Goal: Task Accomplishment & Management: Complete application form

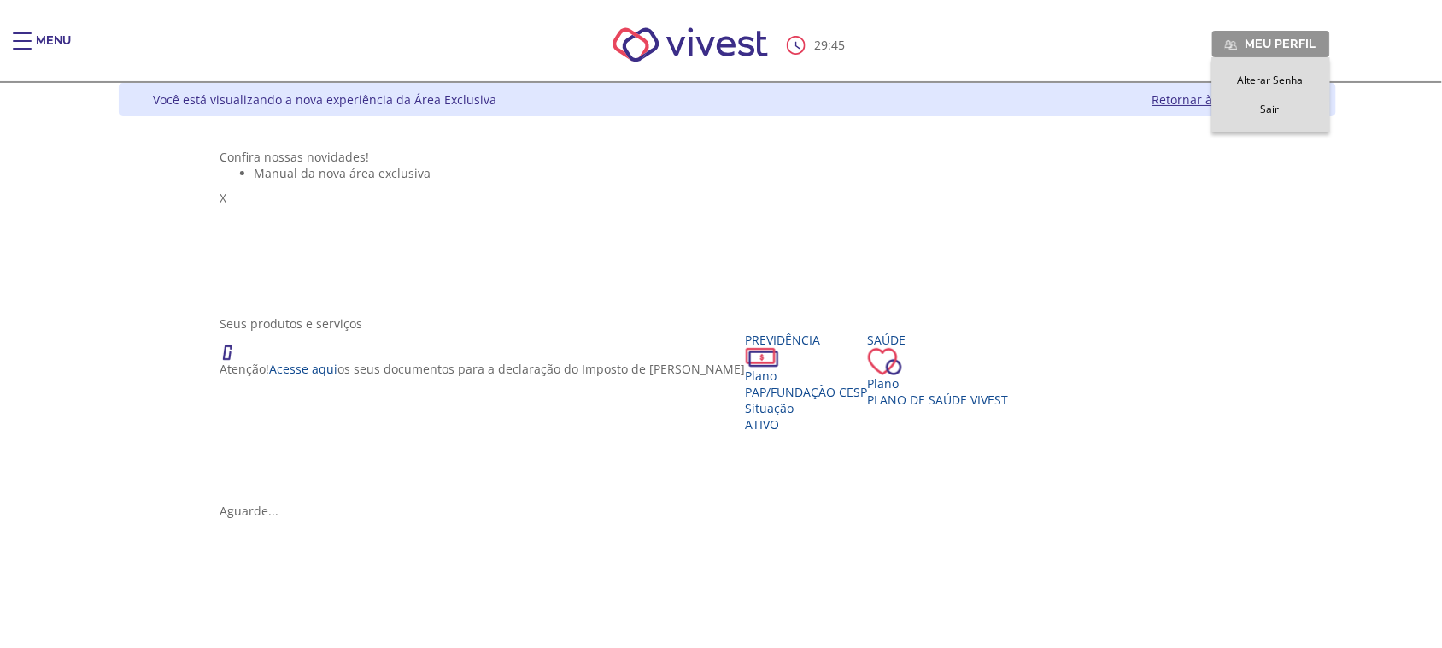
click at [1317, 47] on span "Meu perfil" at bounding box center [1281, 43] width 71 height 15
click at [23, 45] on div "Main header" at bounding box center [22, 49] width 19 height 34
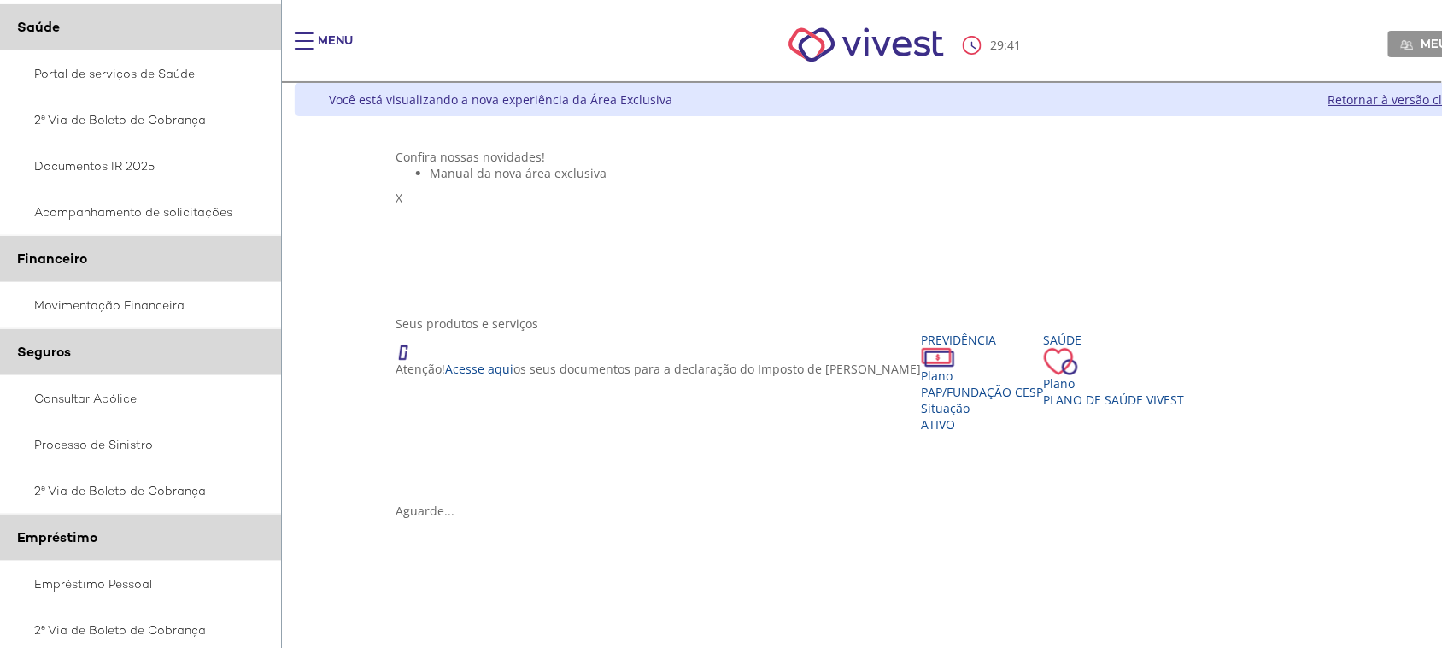
scroll to position [214, 0]
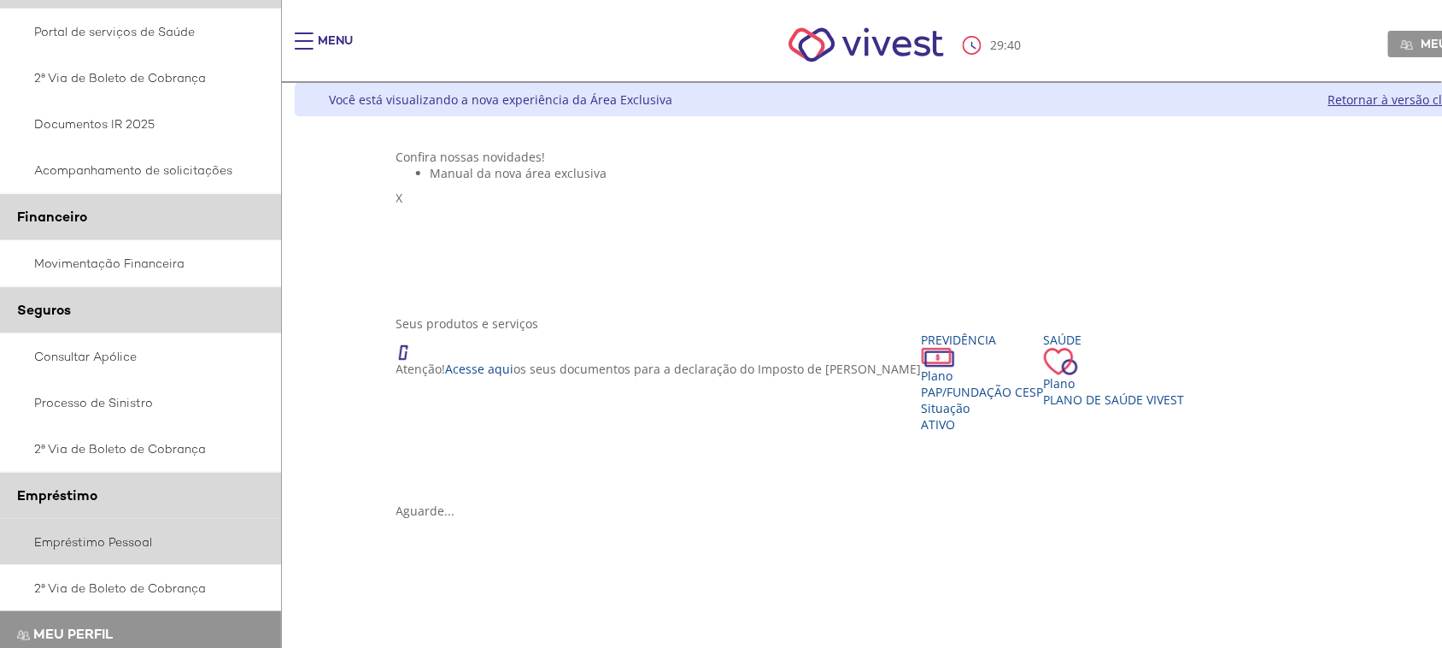
click at [112, 543] on link "Empréstimo Pessoal" at bounding box center [141, 542] width 282 height 46
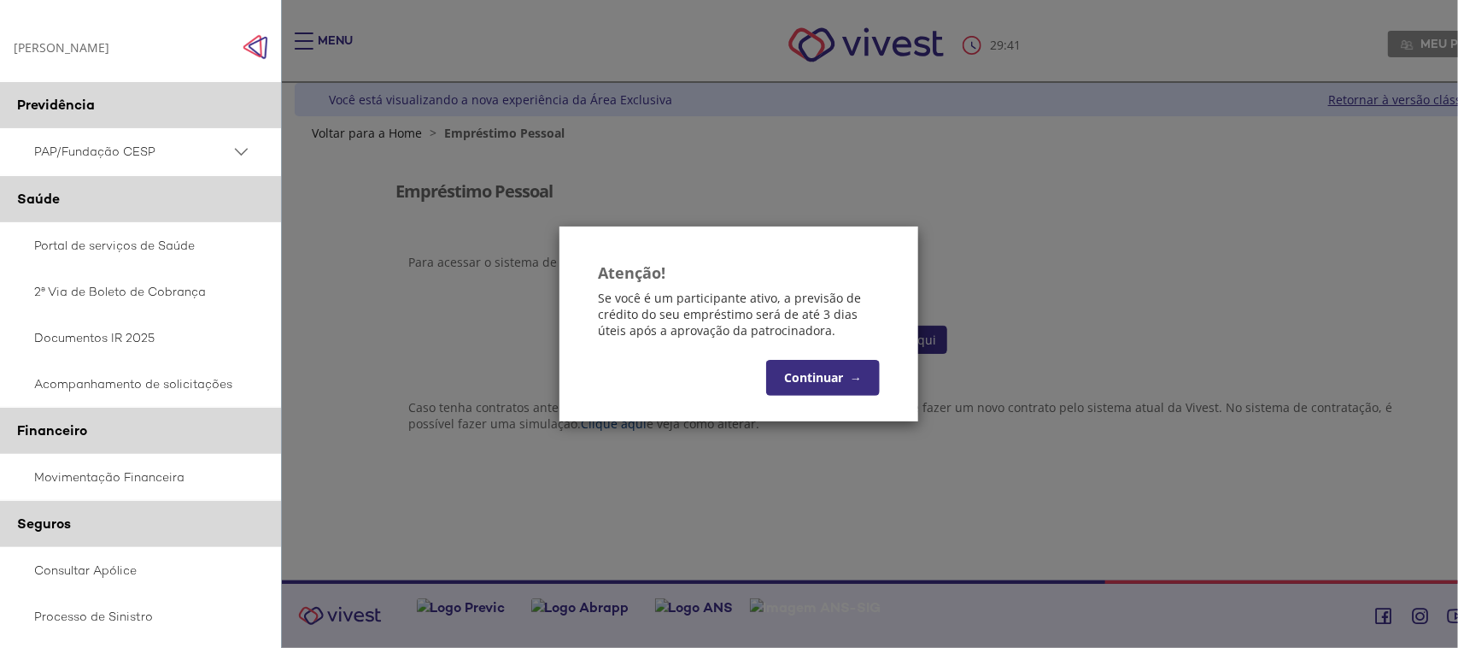
click at [831, 370] on button "Continuar →" at bounding box center [823, 378] width 114 height 36
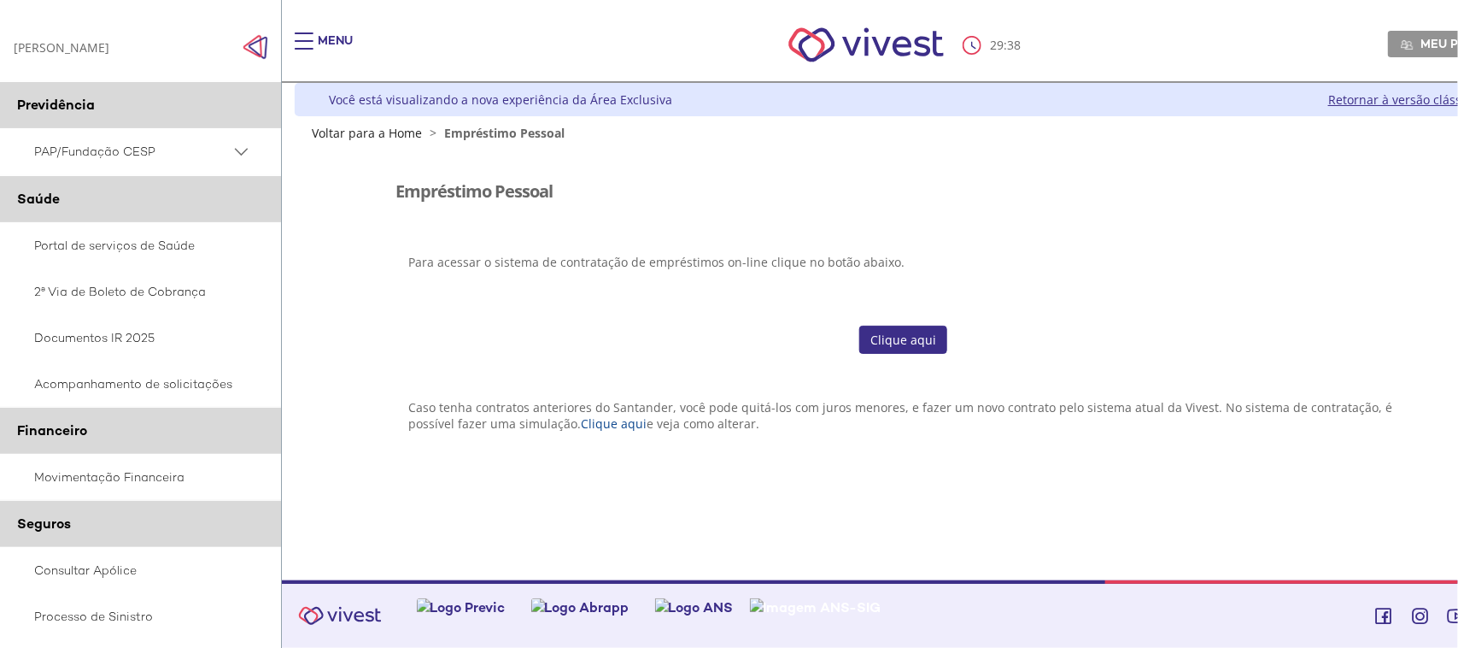
click at [900, 340] on link "Clique aqui" at bounding box center [903, 340] width 88 height 29
